Goal: Information Seeking & Learning: Check status

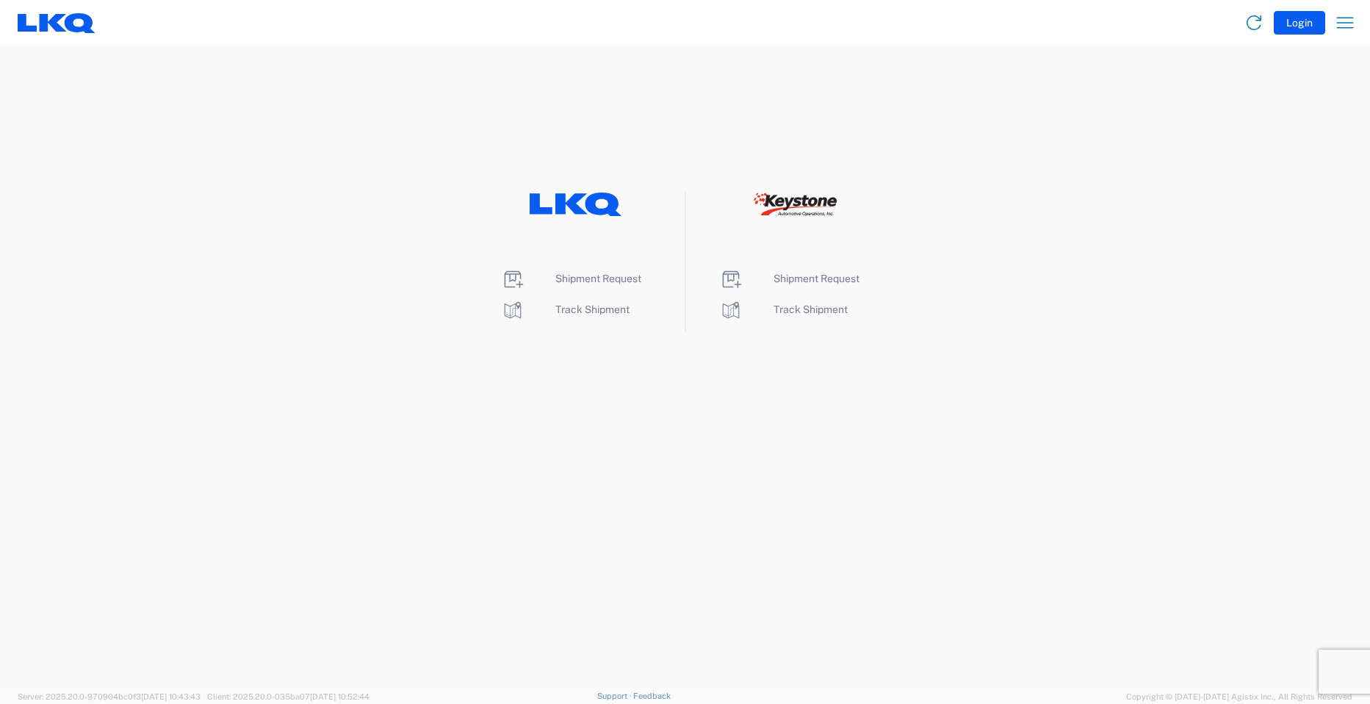
click at [552, 293] on ul "Shipment Request Track Shipment" at bounding box center [576, 294] width 217 height 54
click at [562, 307] on span "Track Shipment" at bounding box center [593, 309] width 74 height 12
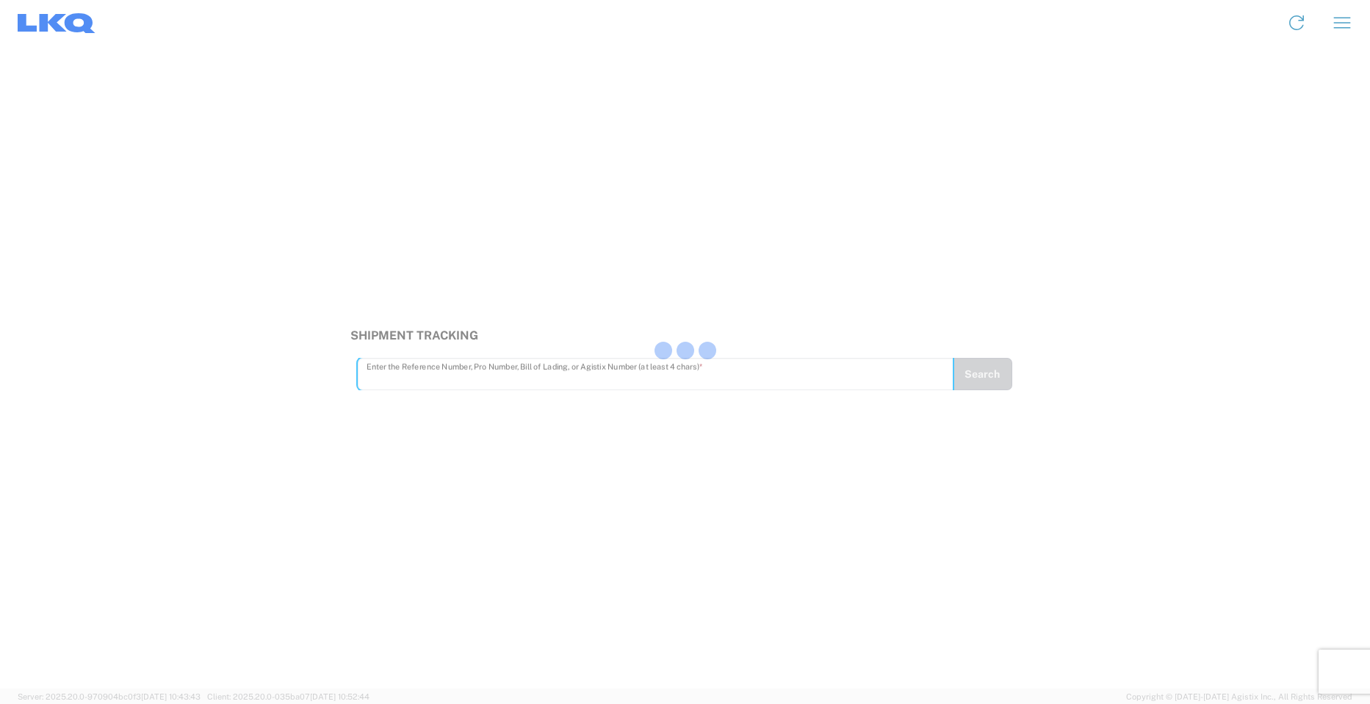
click at [452, 384] on div at bounding box center [685, 352] width 1370 height 704
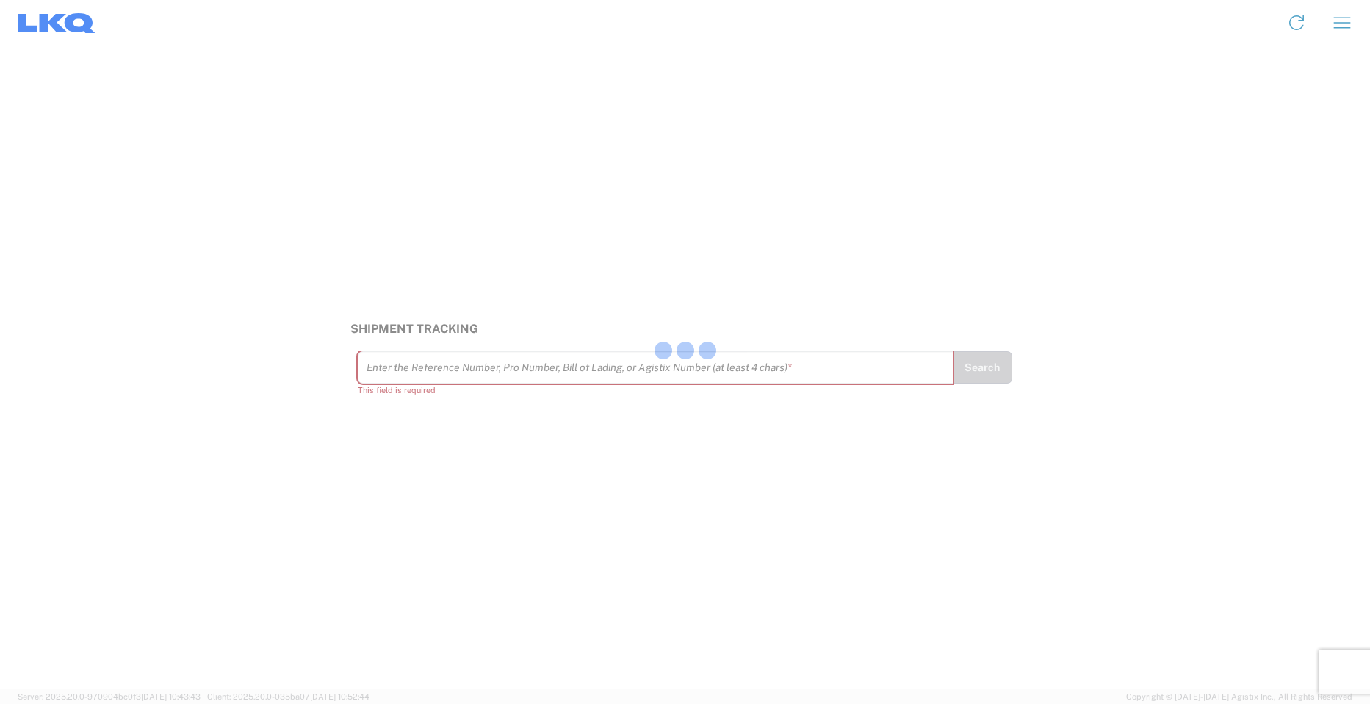
click at [436, 367] on div at bounding box center [685, 352] width 1370 height 704
click at [436, 367] on input "text" at bounding box center [656, 368] width 579 height 26
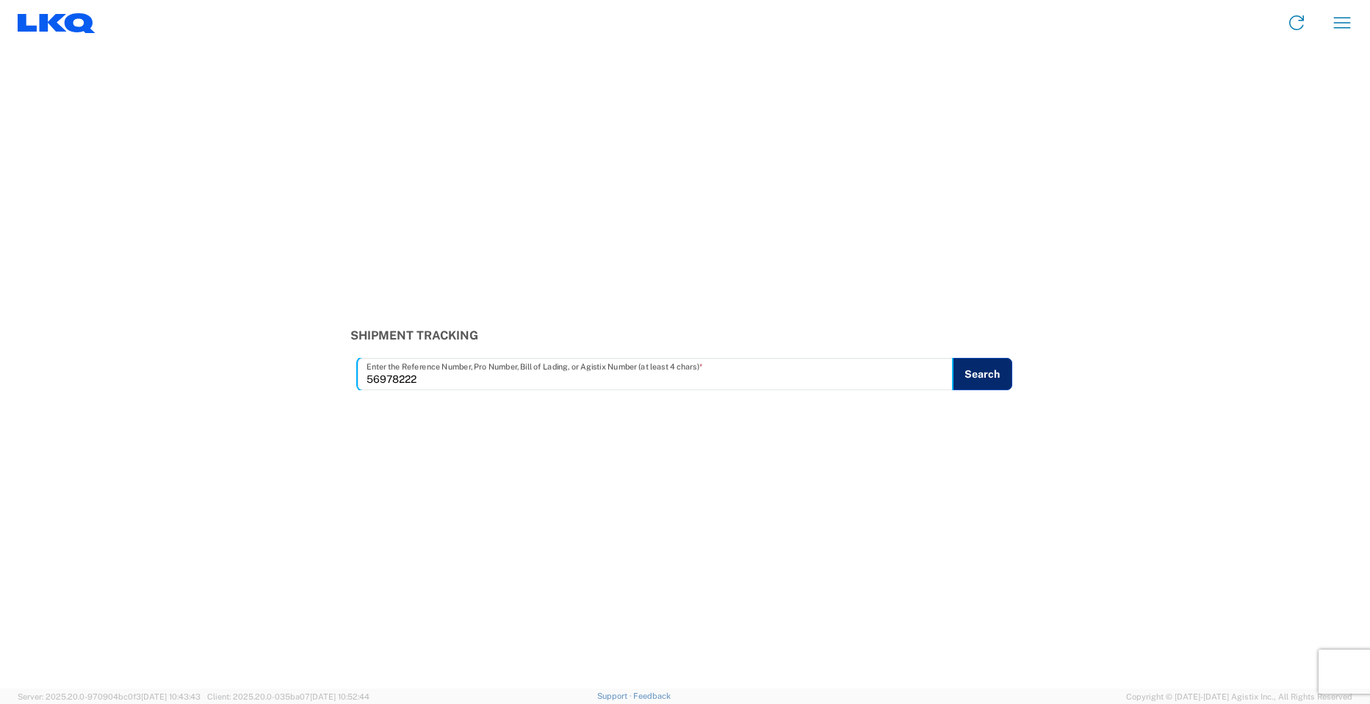
type input "56978222"
click at [982, 381] on button "Search" at bounding box center [982, 374] width 60 height 32
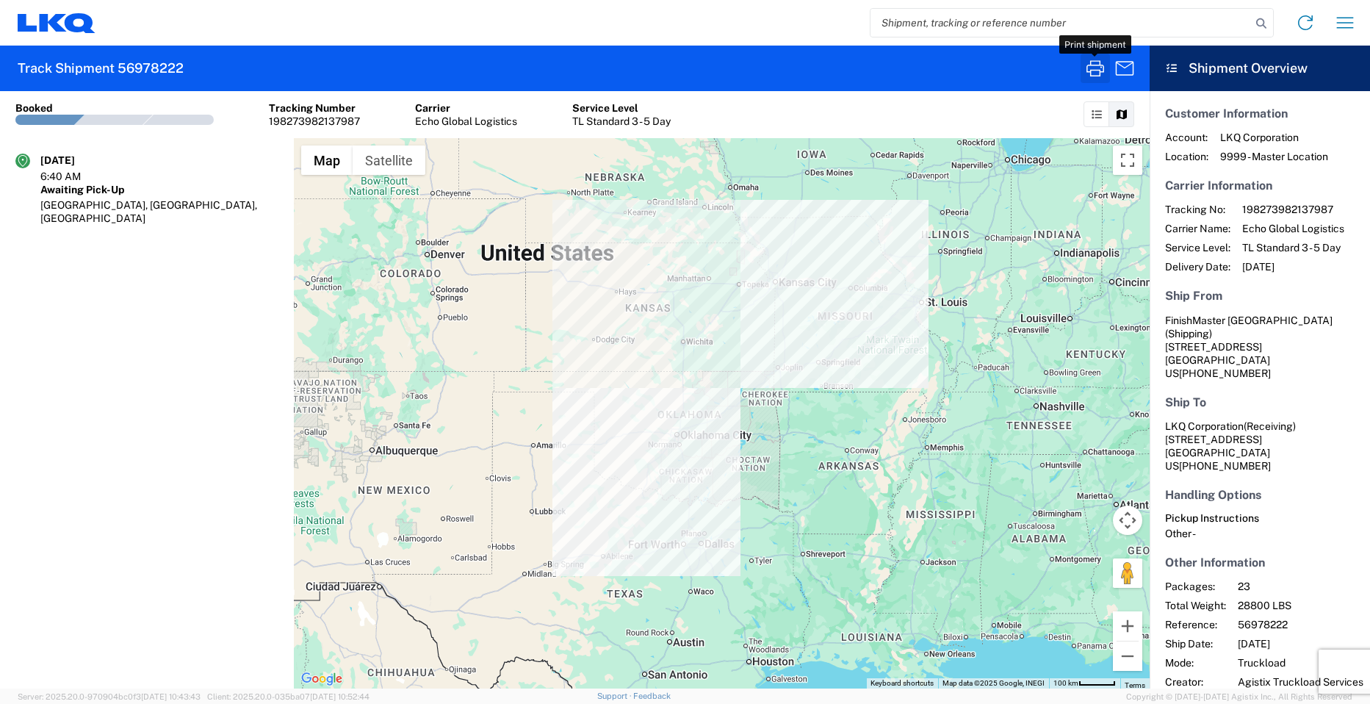
click at [1101, 66] on icon "button" at bounding box center [1096, 69] width 24 height 24
click at [901, 27] on input "search" at bounding box center [1061, 23] width 381 height 28
paste input "56978222"
click at [1256, 22] on icon at bounding box center [1261, 23] width 21 height 21
click at [1036, 15] on input "56978222" at bounding box center [1061, 23] width 381 height 28
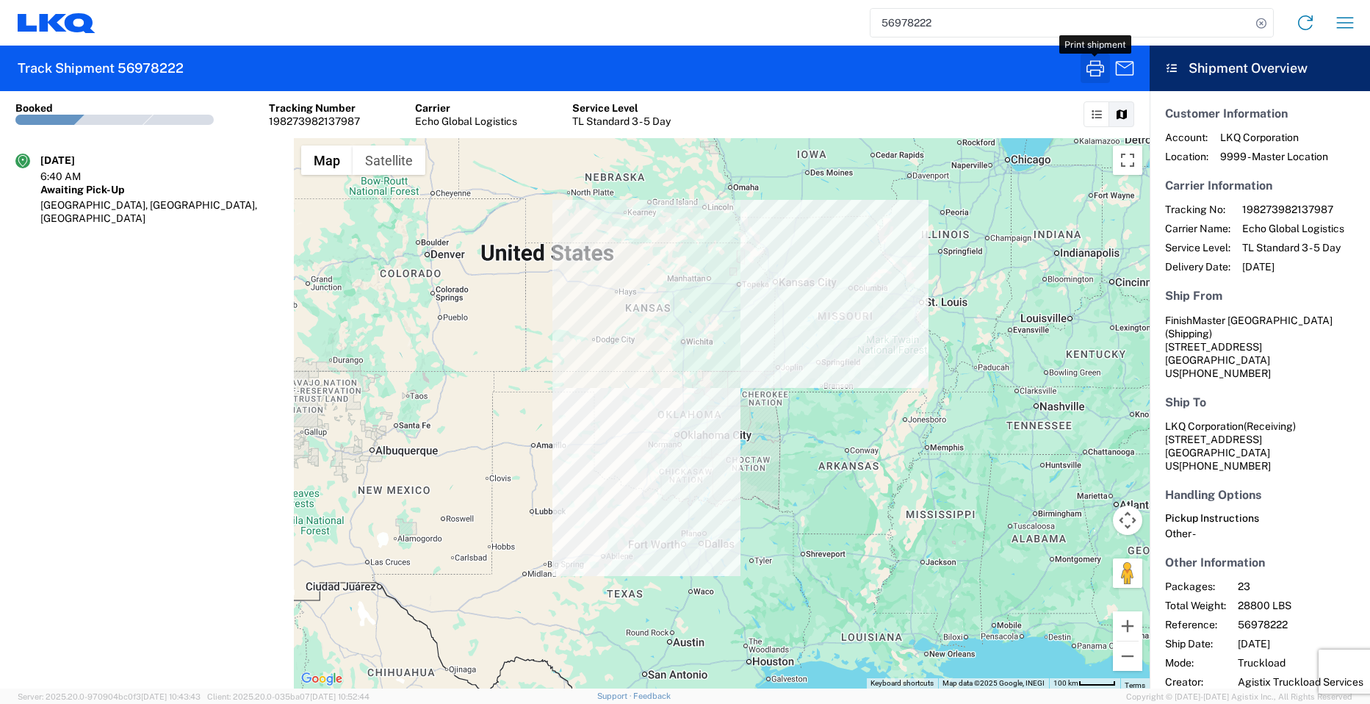
click at [1094, 68] on icon "button" at bounding box center [1096, 69] width 24 height 24
click at [975, 24] on input "56978222" at bounding box center [1061, 23] width 381 height 28
type input "5"
type input "56979450"
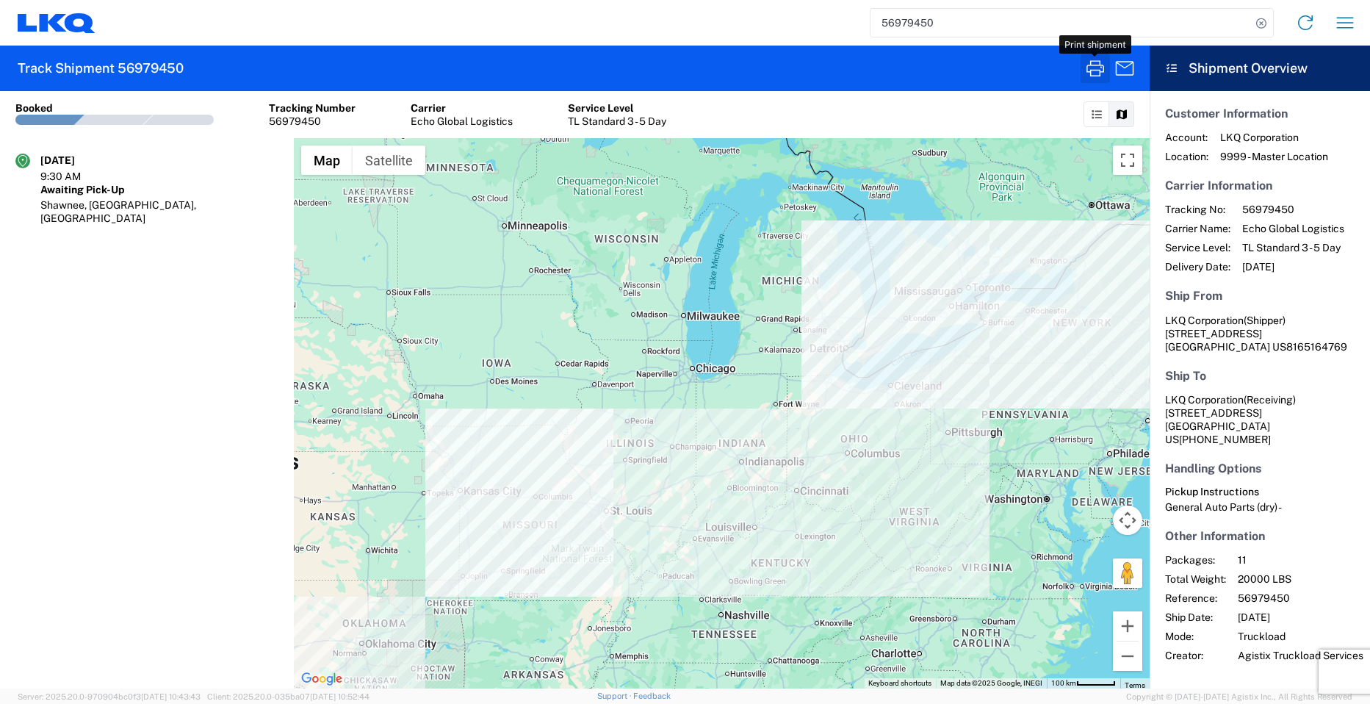
click at [1087, 73] on icon "button" at bounding box center [1096, 69] width 24 height 24
